Goal: Task Accomplishment & Management: Manage account settings

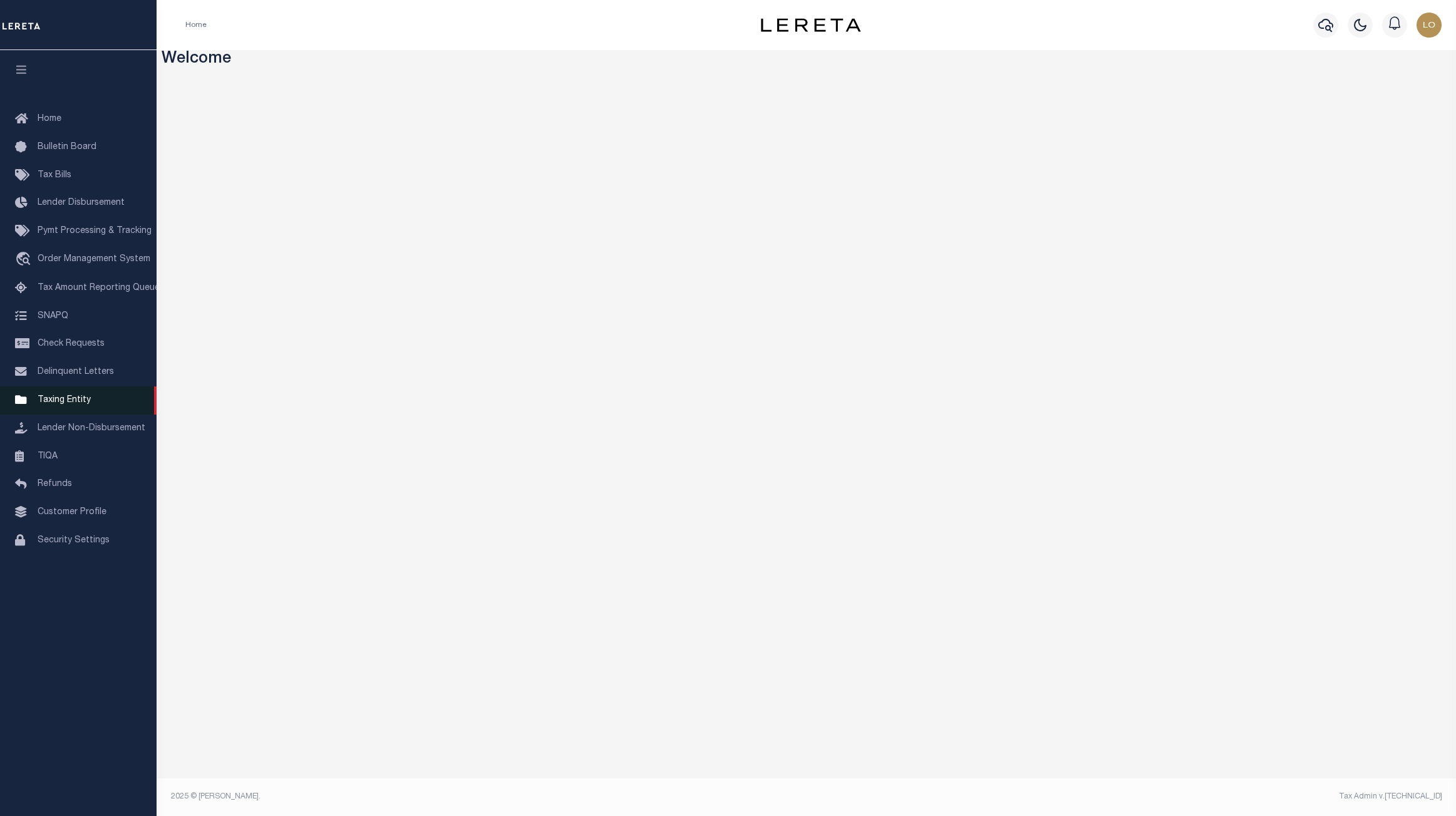
click at [89, 401] on link "Taxing Entity" at bounding box center [78, 400] width 157 height 29
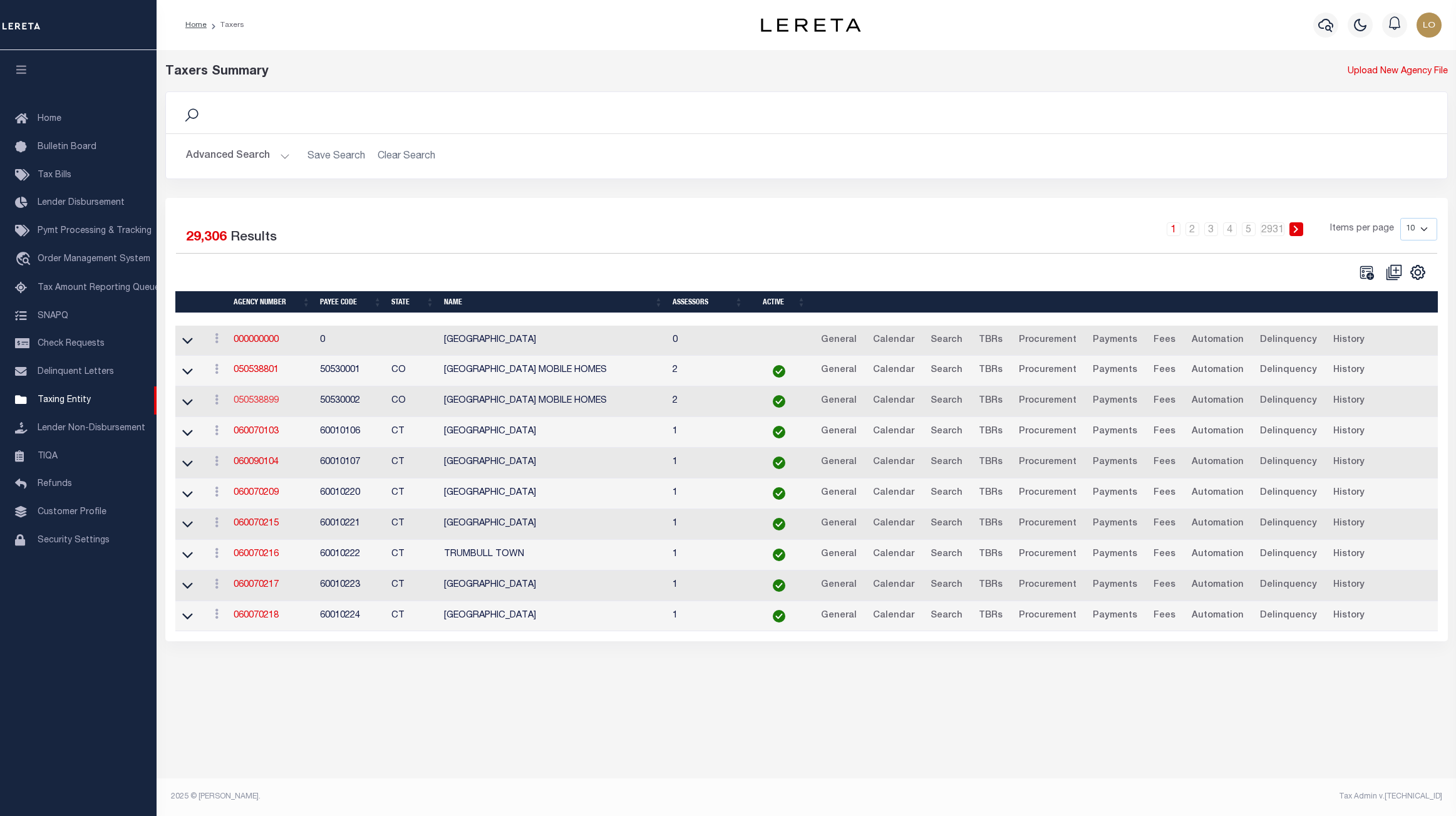
click at [256, 405] on link "050538899" at bounding box center [256, 400] width 45 height 9
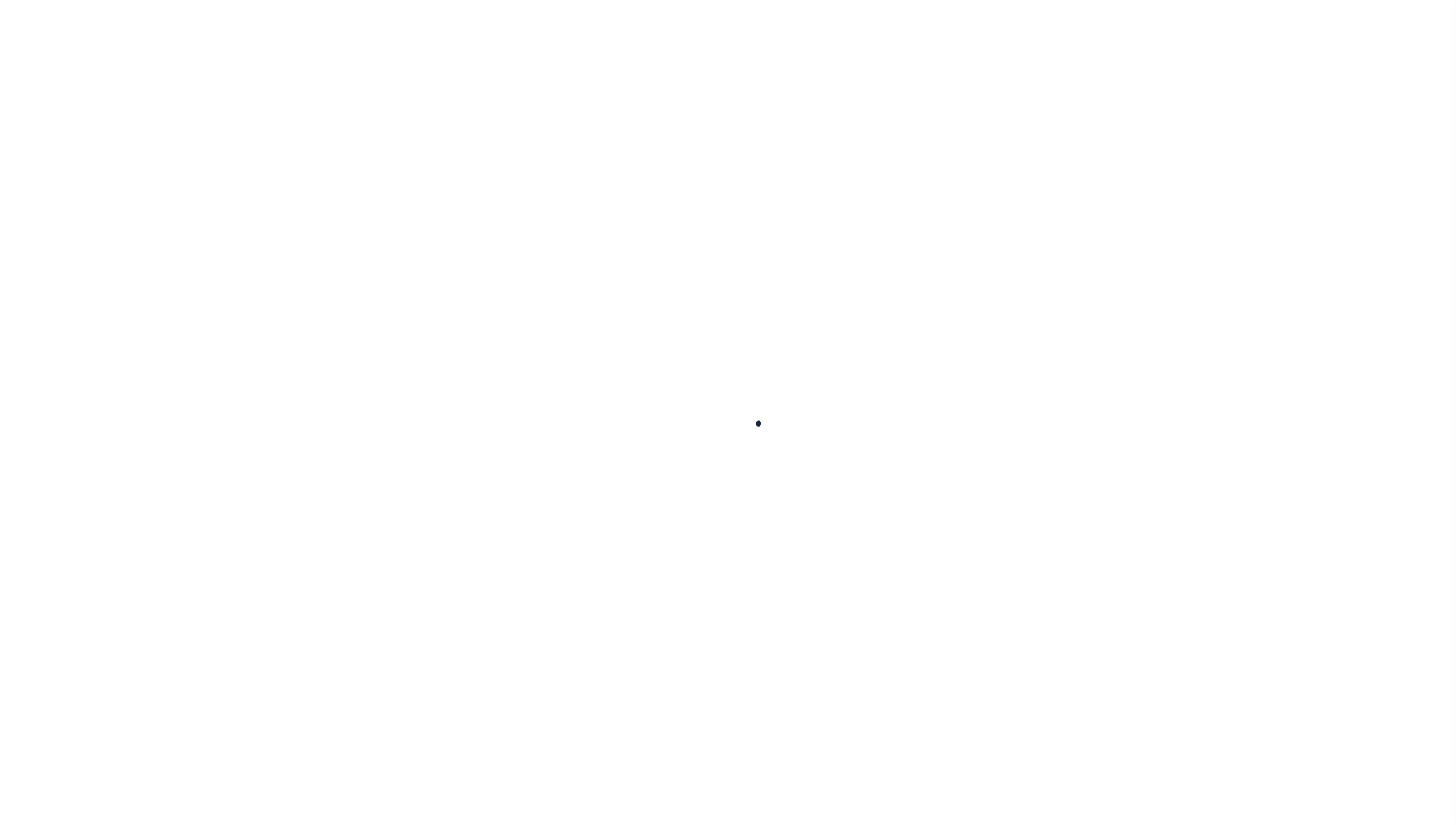
select select
checkbox input "false"
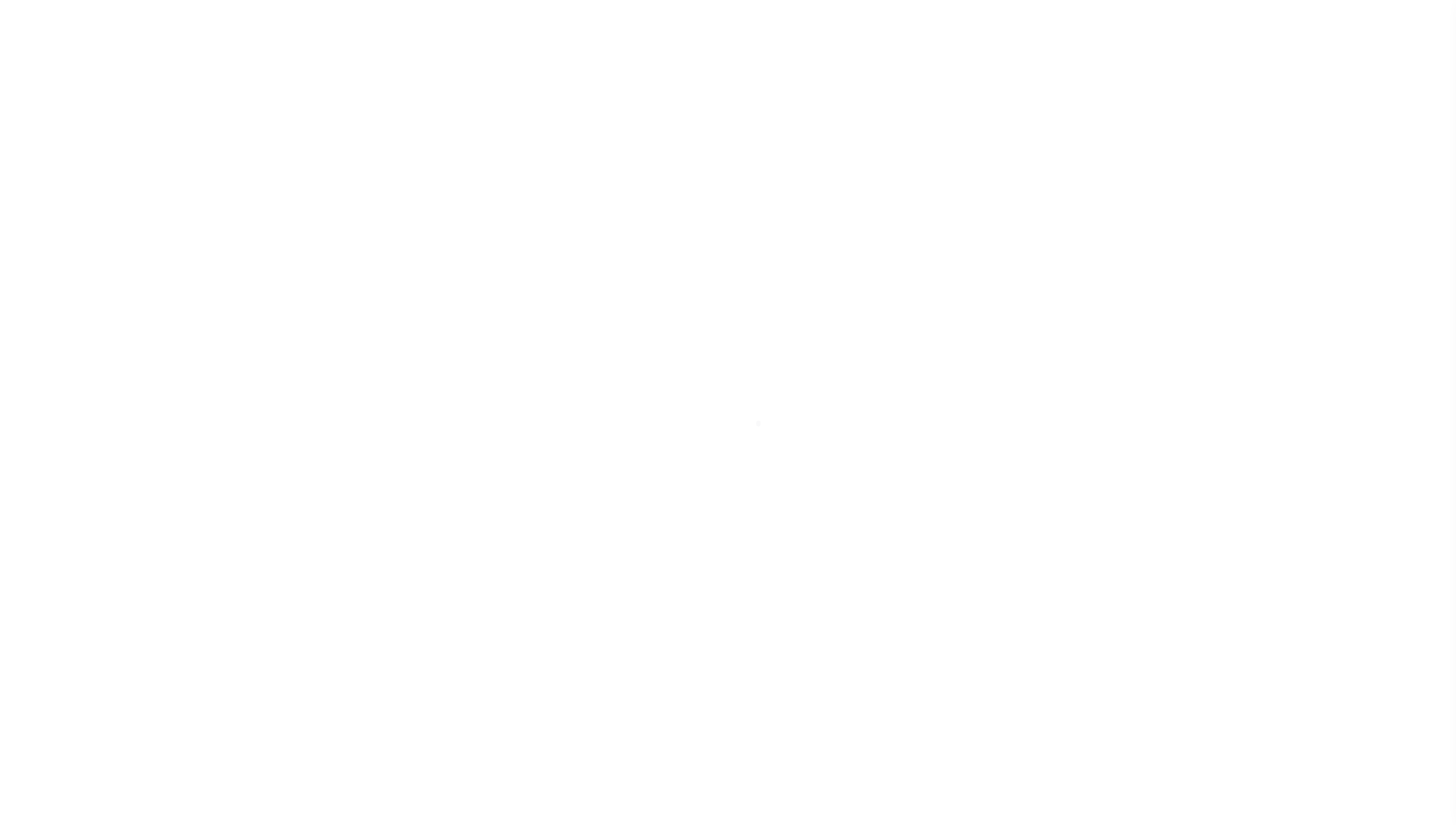
checkbox input "false"
type input "810500000"
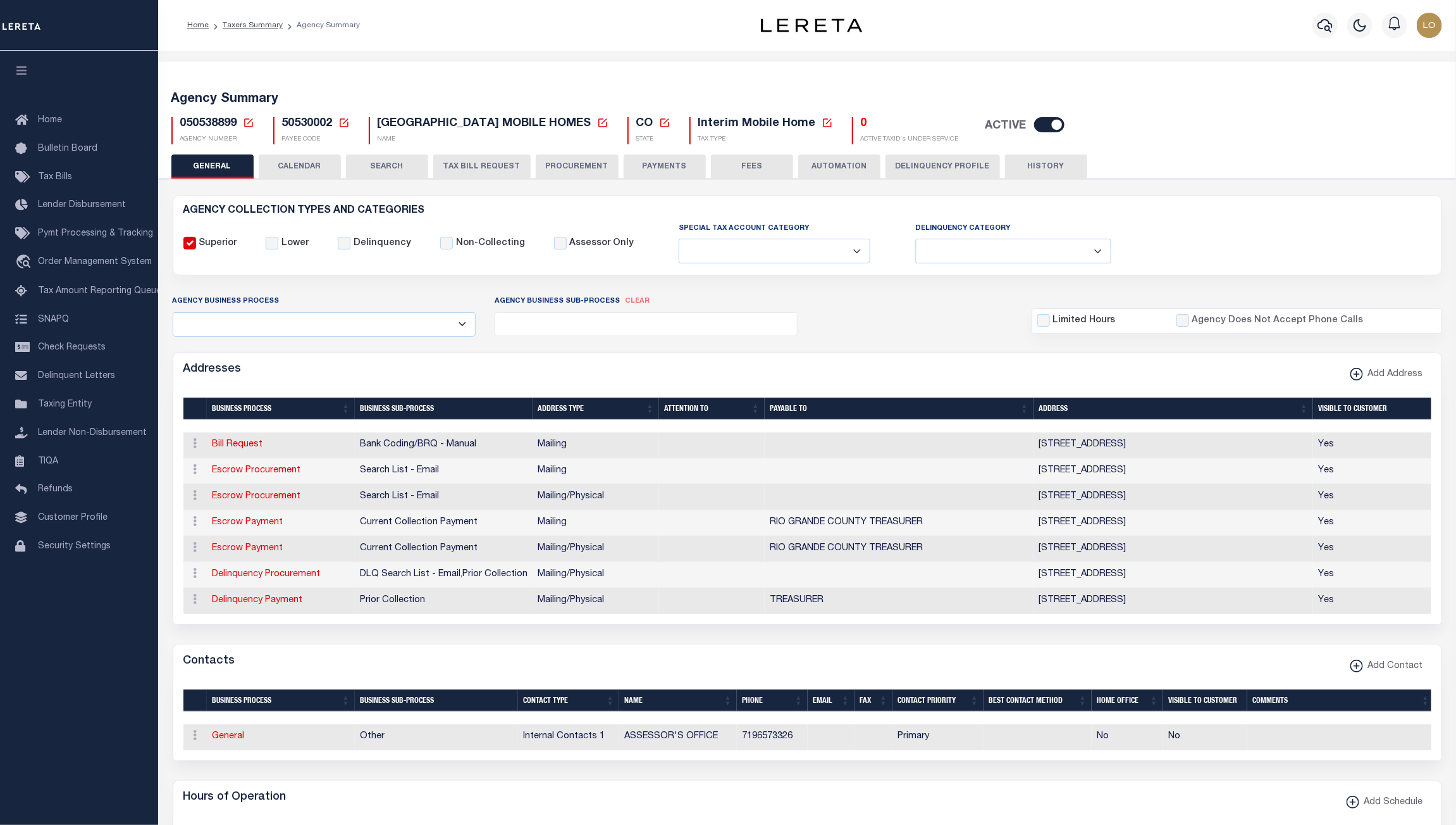
click at [1106, 118] on div "050538899 Agency Number Edit Cancel Ok" at bounding box center [808, 125] width 1292 height 37
click at [1073, 40] on div "Profile Sign out" at bounding box center [1182, 25] width 529 height 44
